Goal: Register for event/course

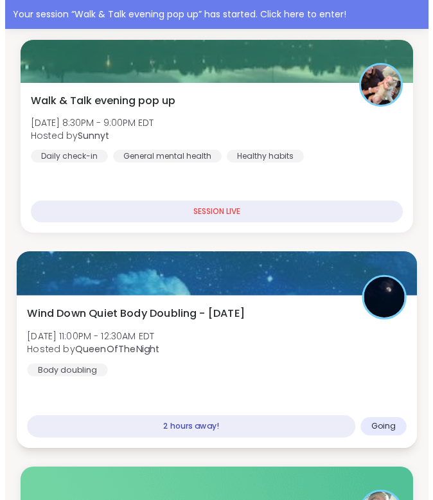
scroll to position [216, 0]
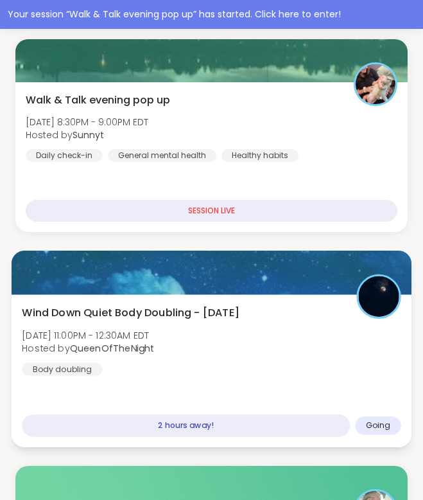
click at [109, 317] on span "Wind Down Quiet Body Doubling - [DATE]" at bounding box center [131, 311] width 218 height 15
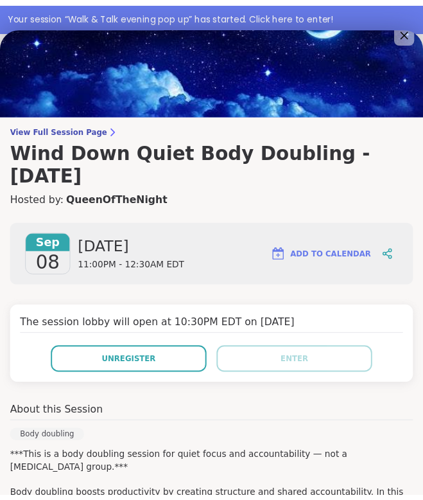
scroll to position [0, 0]
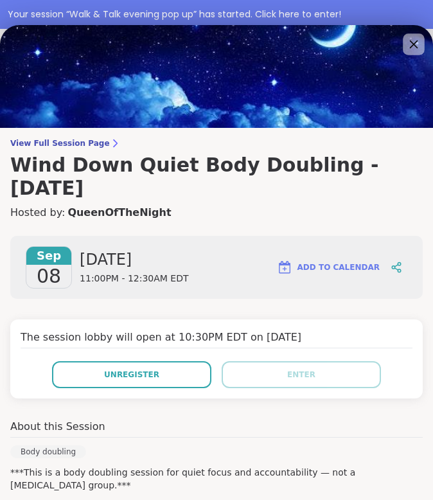
click at [405, 49] on icon at bounding box center [413, 44] width 16 height 16
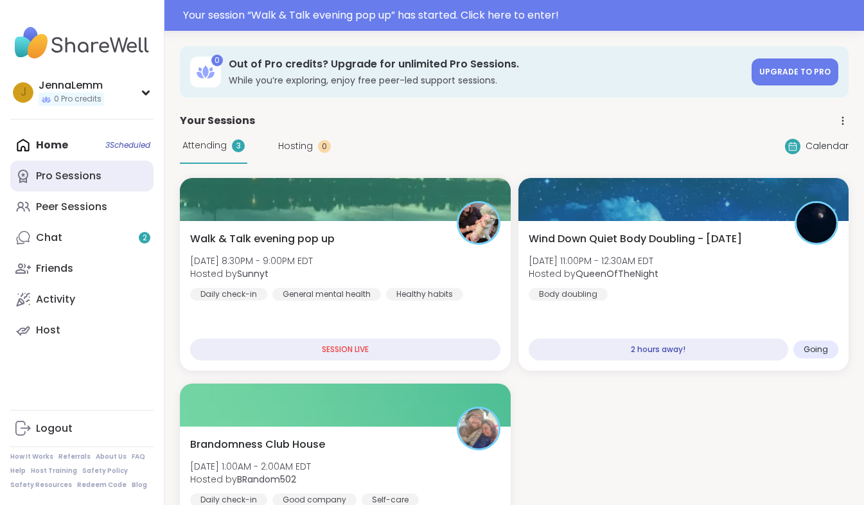
click at [106, 184] on link "Pro Sessions" at bounding box center [81, 176] width 143 height 31
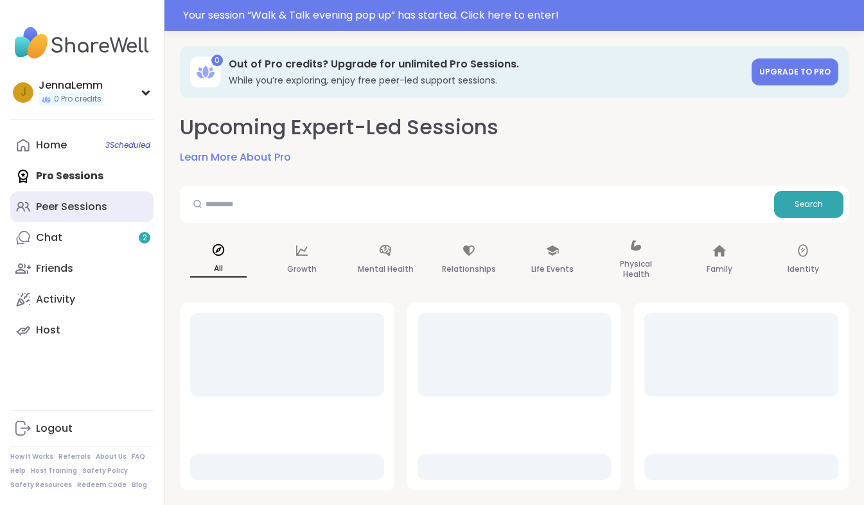
click at [105, 202] on div "Peer Sessions" at bounding box center [71, 207] width 71 height 14
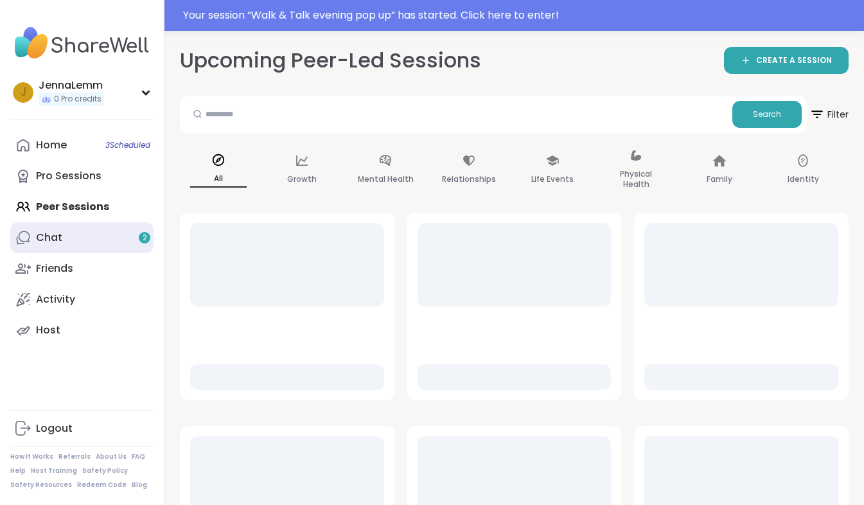
click at [140, 240] on div "2" at bounding box center [145, 238] width 12 height 12
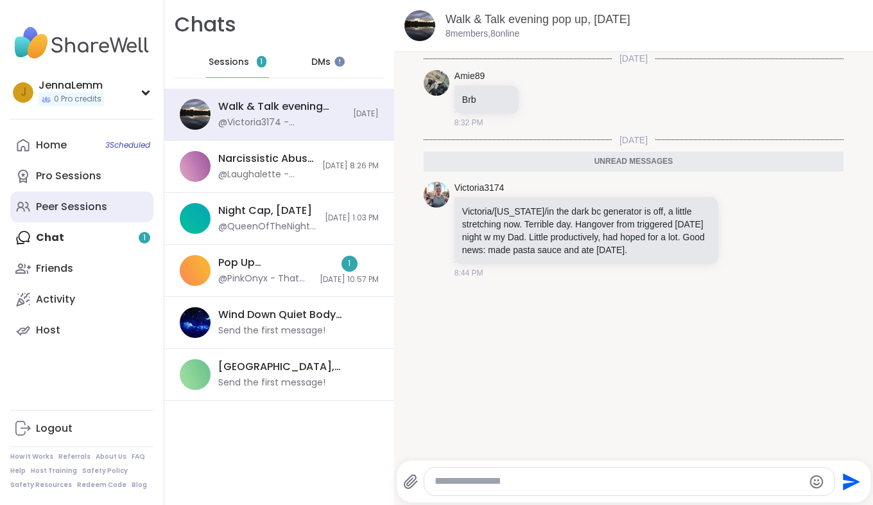
click at [134, 208] on link "Peer Sessions" at bounding box center [81, 206] width 143 height 31
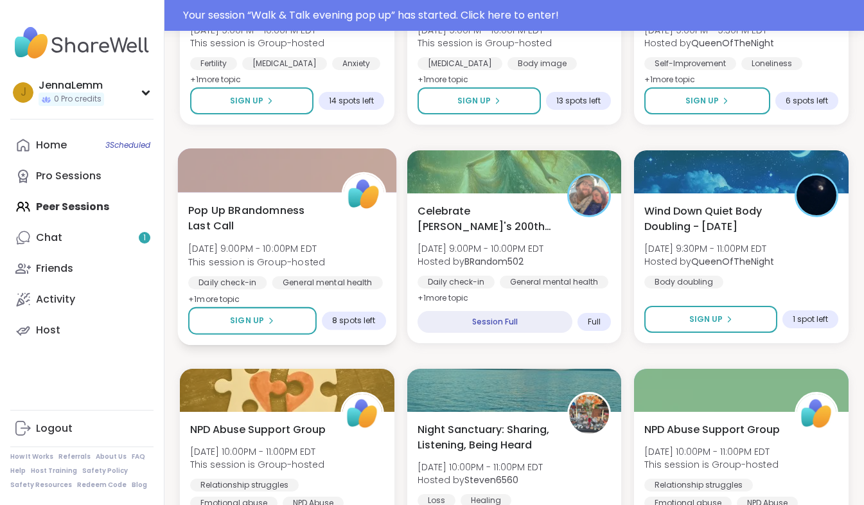
scroll to position [722, 0]
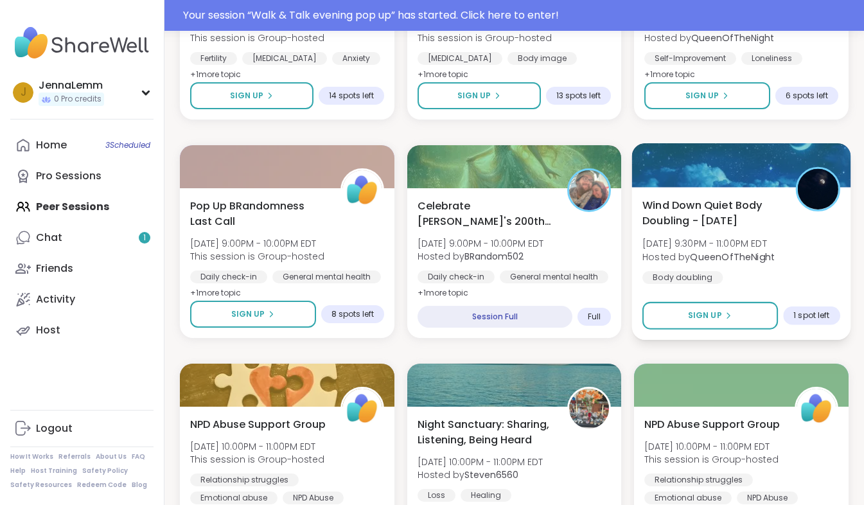
click at [423, 265] on div "Wind Down Quiet Body Doubling - [DATE] [DATE] 9:30PM - 11:00PM EDT Hosted by Qu…" at bounding box center [741, 240] width 198 height 87
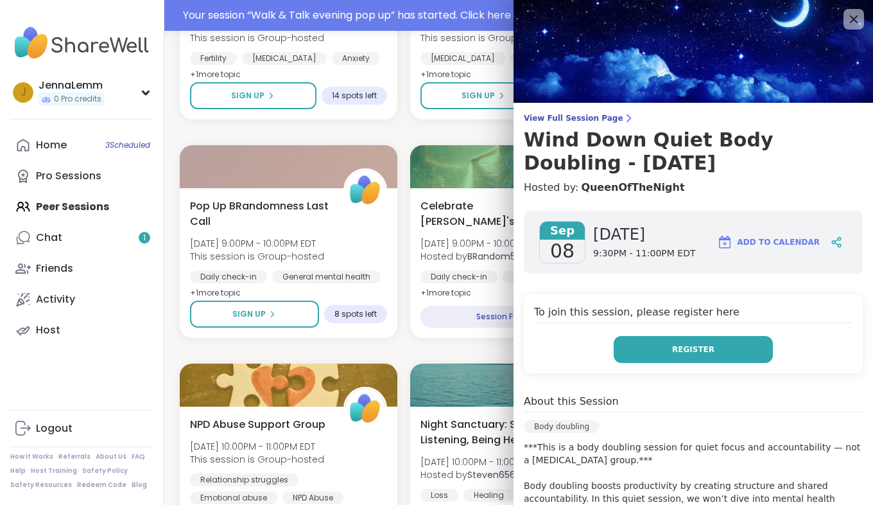
click at [423, 354] on button "Register" at bounding box center [693, 349] width 159 height 27
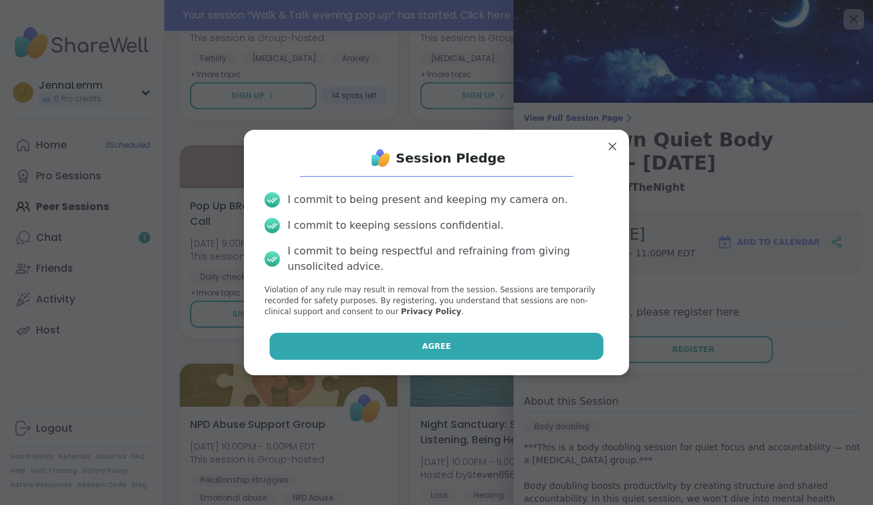
click at [378, 340] on button "Agree" at bounding box center [437, 346] width 335 height 27
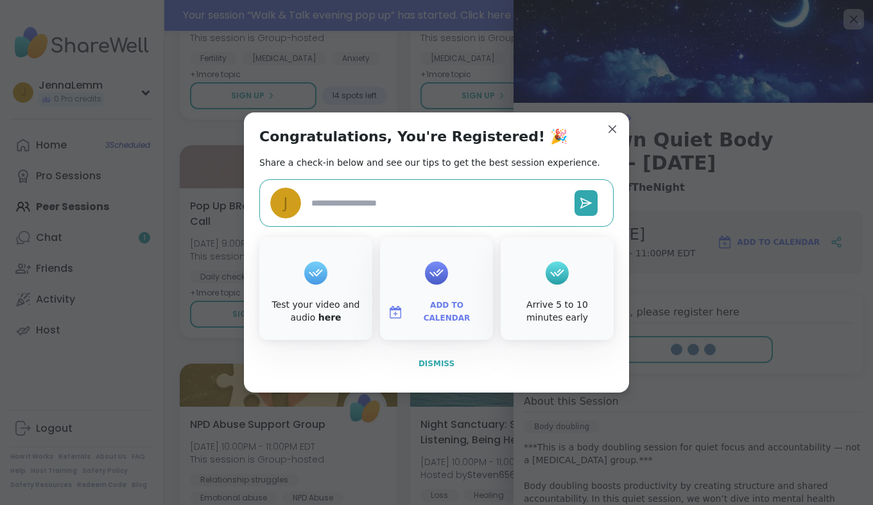
type textarea "*"
click at [423, 368] on span "Dismiss" at bounding box center [437, 363] width 36 height 9
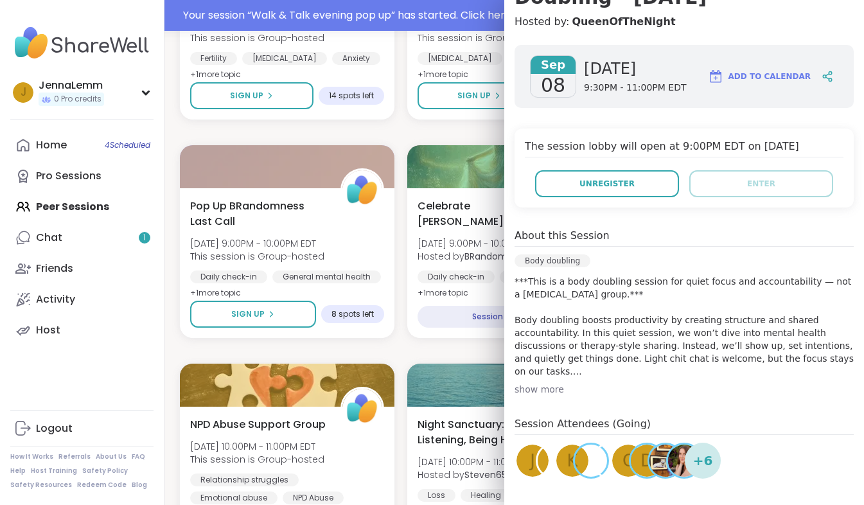
scroll to position [237, 0]
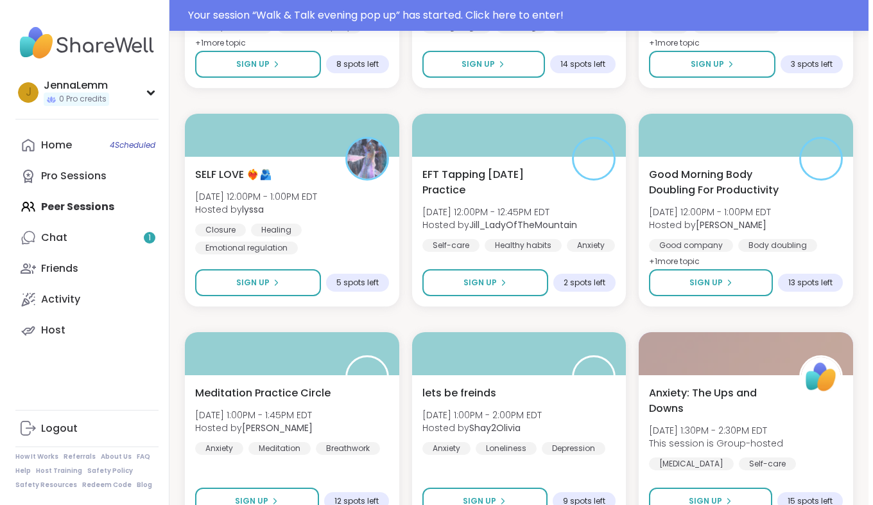
scroll to position [2288, 0]
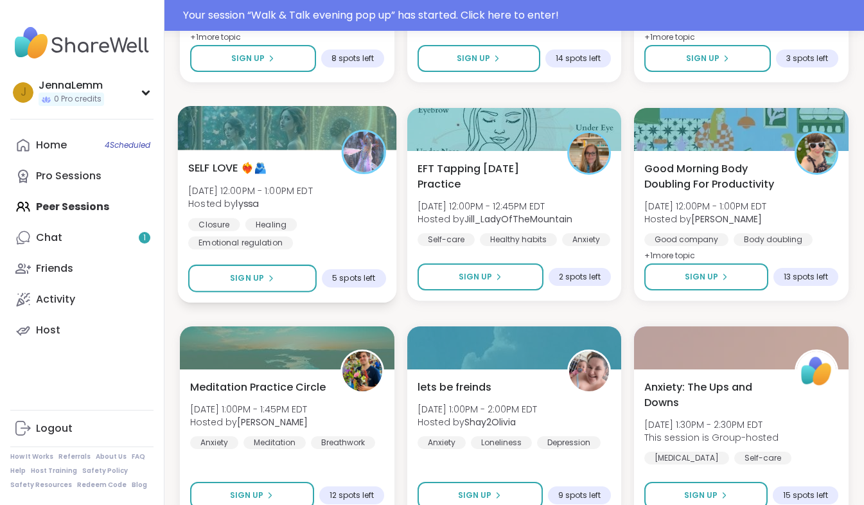
click at [365, 200] on div "SELF LOVE ❤️‍🔥🫂 [DATE] 12:00PM - 1:00PM EDT Hosted by lyssa Closure Healing Emo…" at bounding box center [287, 204] width 198 height 89
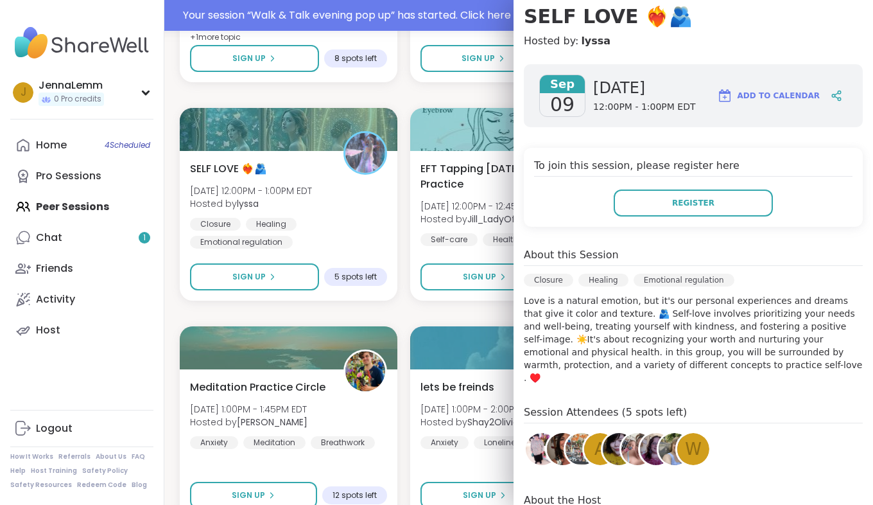
click at [423, 249] on div "[DATE] [DATE] 12:00PM - 1:00PM EDT Add to Calendar To join this session, please…" at bounding box center [694, 341] width 360 height 575
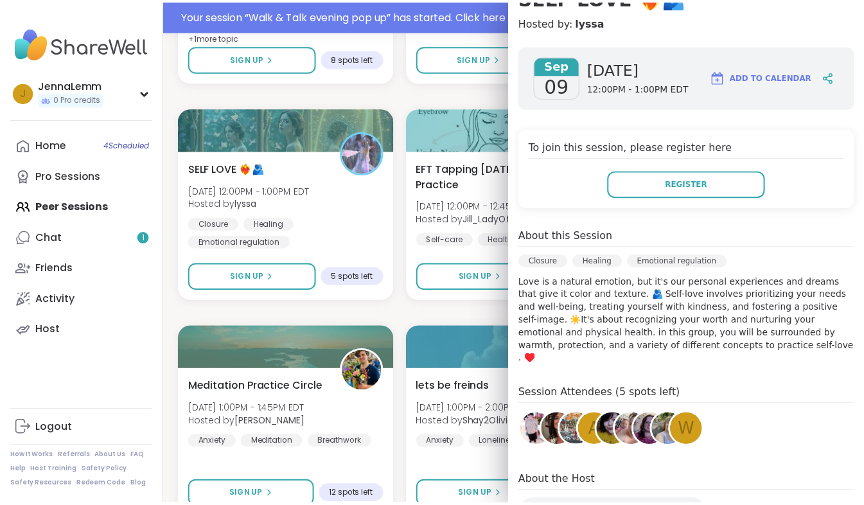
scroll to position [143, 0]
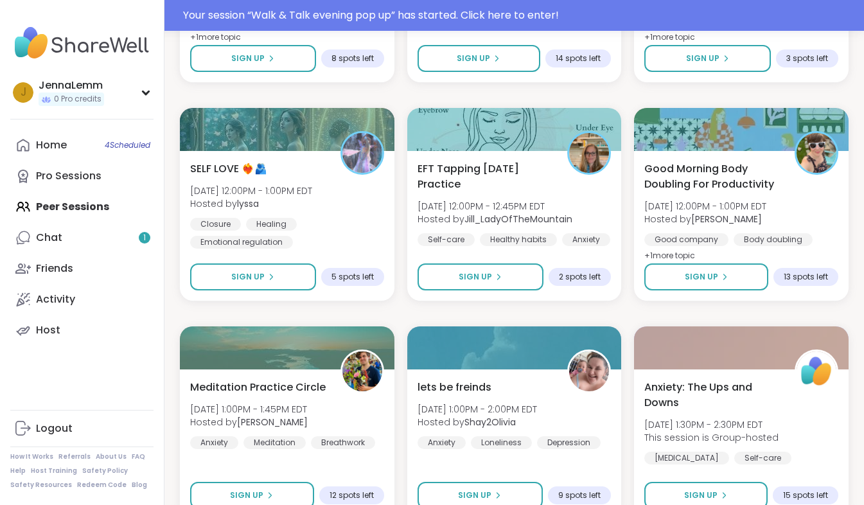
scroll to position [2355, 0]
